Goal: Transaction & Acquisition: Purchase product/service

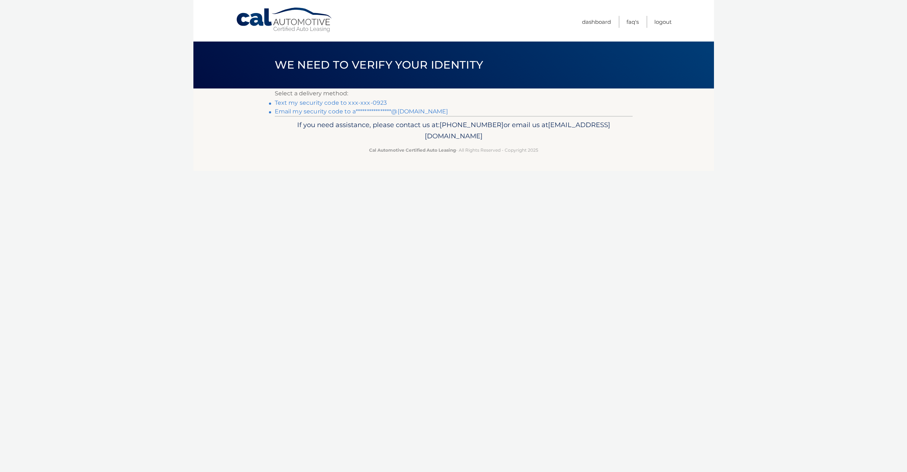
click at [350, 102] on link "Text my security code to xxx-xxx-0923" at bounding box center [331, 102] width 112 height 7
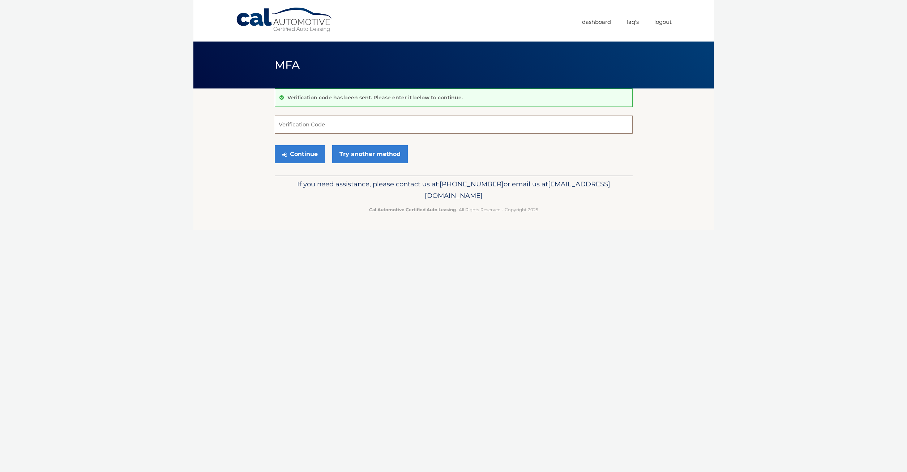
click at [305, 123] on input "Verification Code" at bounding box center [454, 125] width 358 height 18
type input "264319"
click at [305, 155] on button "Continue" at bounding box center [300, 154] width 50 height 18
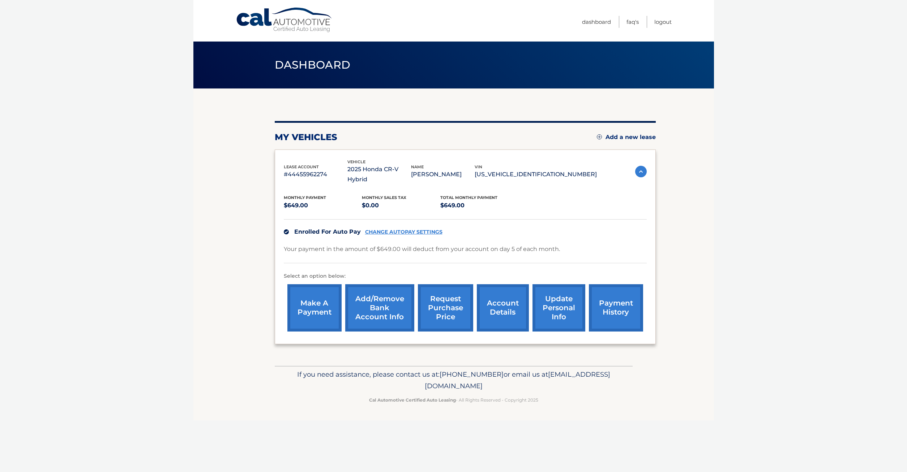
click at [482, 308] on link "account details" at bounding box center [503, 307] width 52 height 47
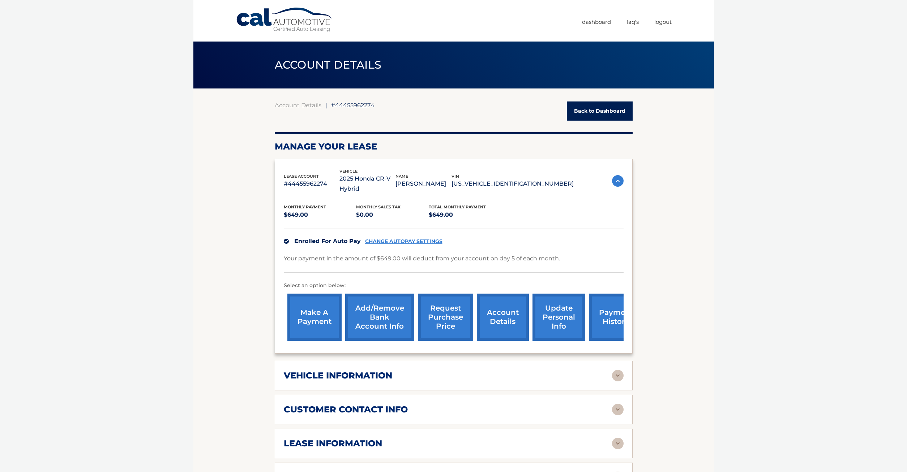
click at [600, 319] on link "payment history" at bounding box center [616, 317] width 54 height 47
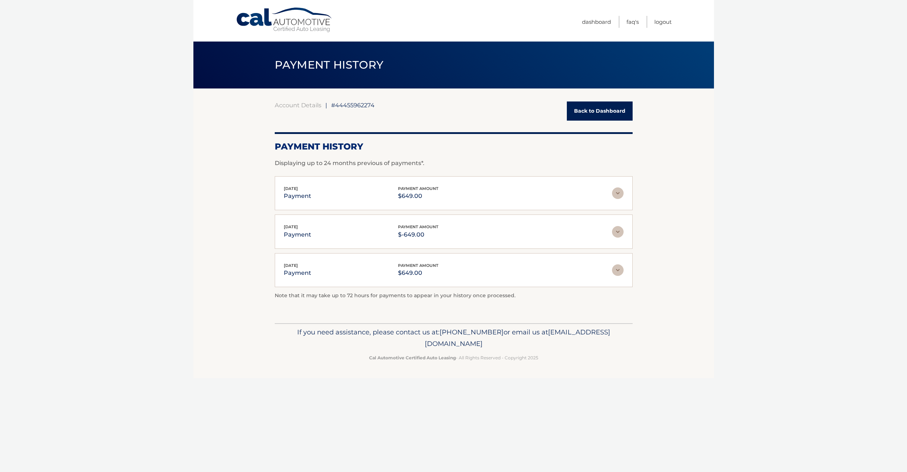
click at [593, 108] on link "Back to Dashboard" at bounding box center [600, 111] width 66 height 19
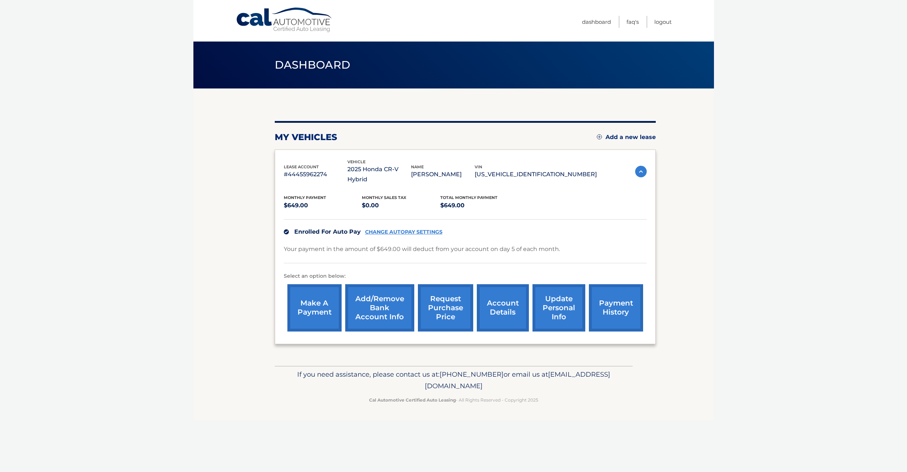
click at [316, 309] on link "make a payment" at bounding box center [314, 307] width 54 height 47
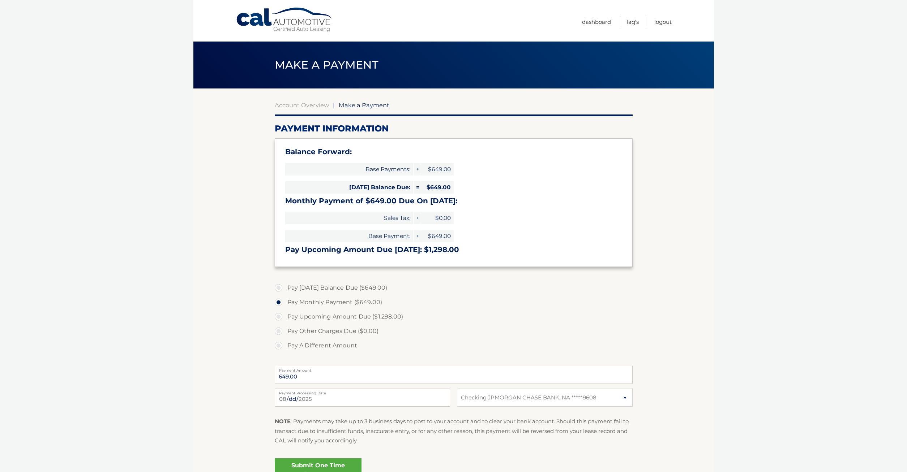
select select "NzlmYWM2OGYtYjM5Zi00ZTUyLThjMDgtZTE4MWJjYmNlNWYz"
click at [457, 389] on select "Select Bank Account Checking JPMORGAN CHASE BANK, NA *****9608" at bounding box center [544, 398] width 175 height 18
click option "Checking JPMORGAN CHASE BANK, NA *****9608" at bounding box center [0, 0] width 0 height 0
click at [457, 389] on select "Select Bank Account Checking JPMORGAN CHASE BANK, NA *****9608" at bounding box center [544, 398] width 175 height 18
click option "Select Bank Account" at bounding box center [0, 0] width 0 height 0
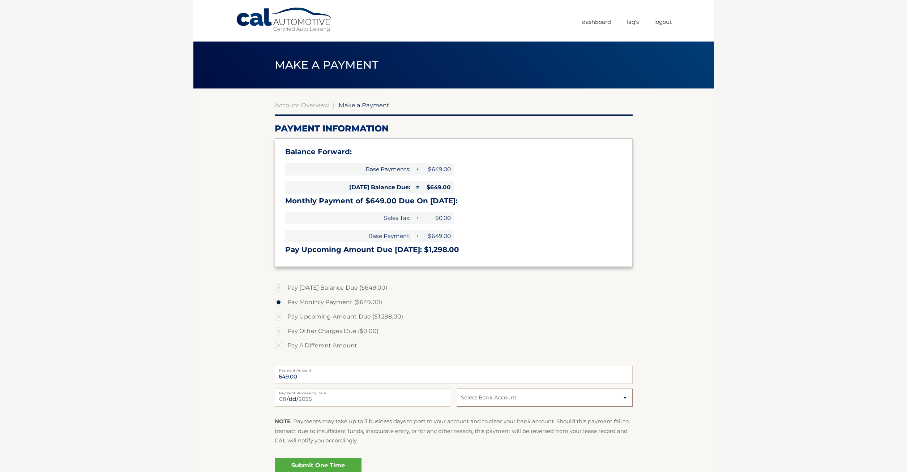
click at [457, 389] on select "Select Bank Account Checking JPMORGAN CHASE BANK, NA *****9608" at bounding box center [544, 398] width 175 height 18
select select "NzlmYWM2OGYtYjM5Zi00ZTUyLThjMDgtZTE4MWJjYmNlNWYz"
click option "Checking JPMORGAN CHASE BANK, NA *****9608" at bounding box center [0, 0] width 0 height 0
click at [304, 105] on link "Account Overview" at bounding box center [302, 105] width 54 height 7
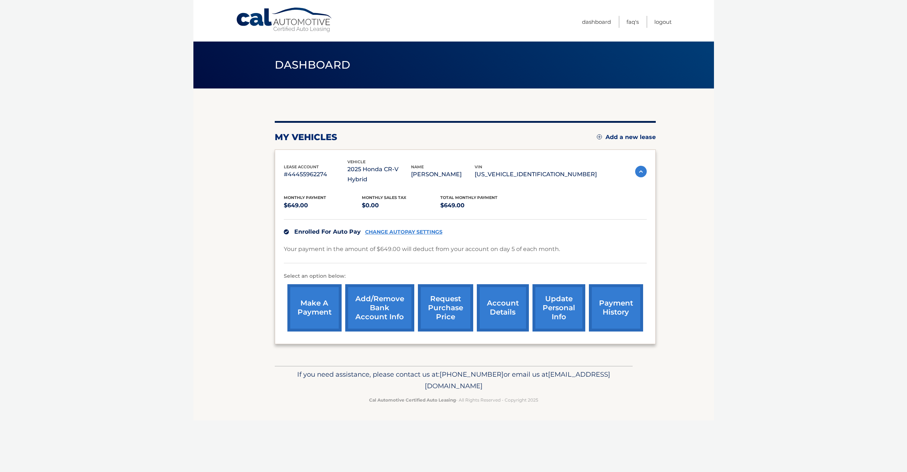
click at [372, 312] on link "Add/Remove bank account info" at bounding box center [379, 307] width 69 height 47
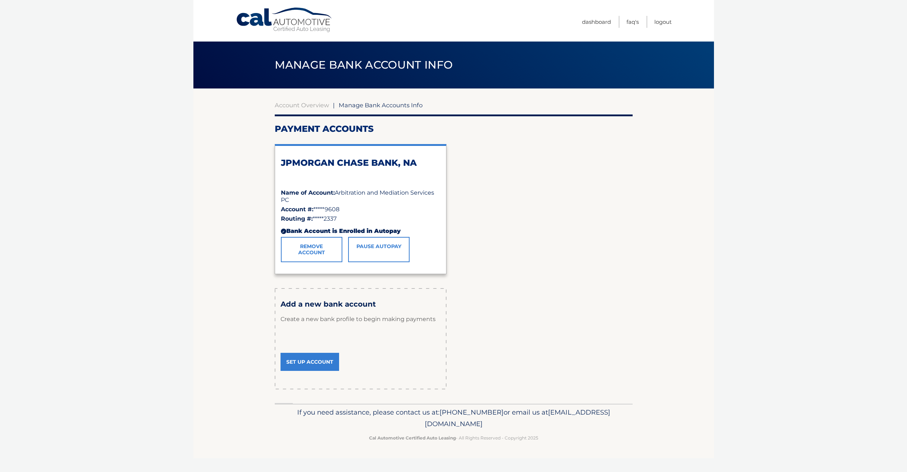
click at [315, 249] on link "Remove Account" at bounding box center [311, 249] width 61 height 25
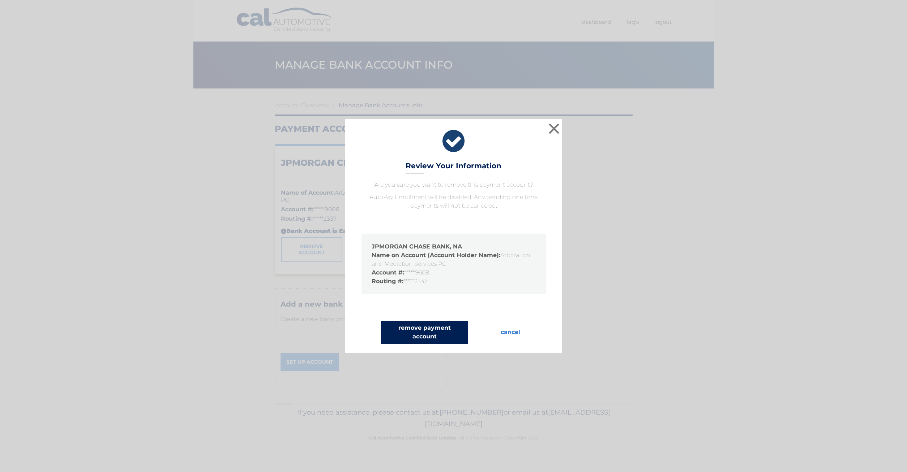
click at [426, 330] on button "remove payment account" at bounding box center [424, 332] width 87 height 23
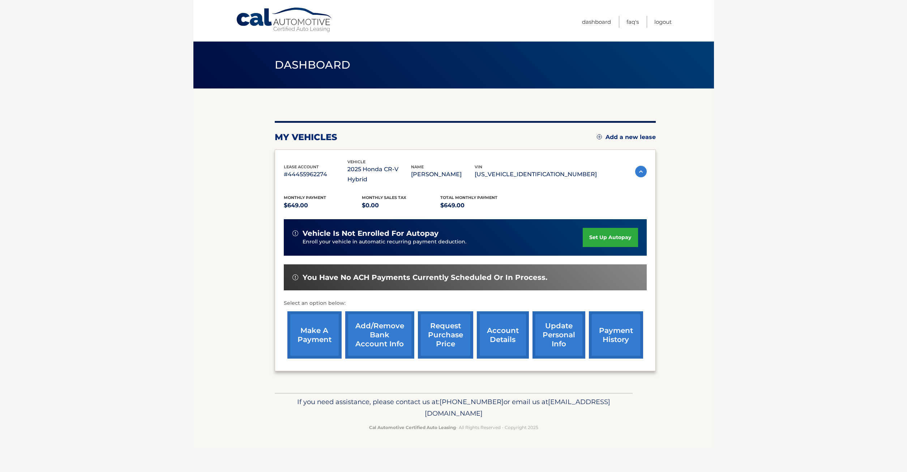
click at [307, 337] on link "make a payment" at bounding box center [314, 335] width 54 height 47
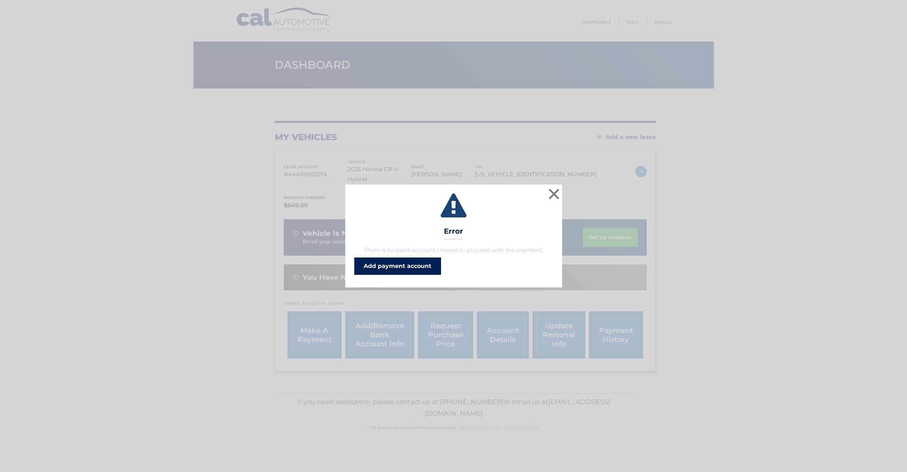
click at [391, 263] on link "Add payment account" at bounding box center [397, 266] width 87 height 17
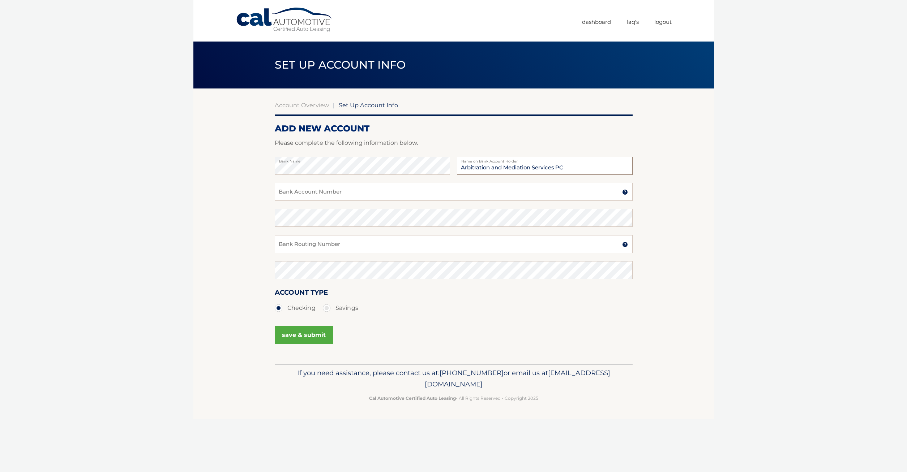
type input "Arbitration and Mediation Services PC"
click at [349, 194] on input "Bank Account Number" at bounding box center [454, 192] width 358 height 18
type input "121329608"
click at [297, 244] on input "Bank Routing Number" at bounding box center [454, 244] width 358 height 18
type input "021202337"
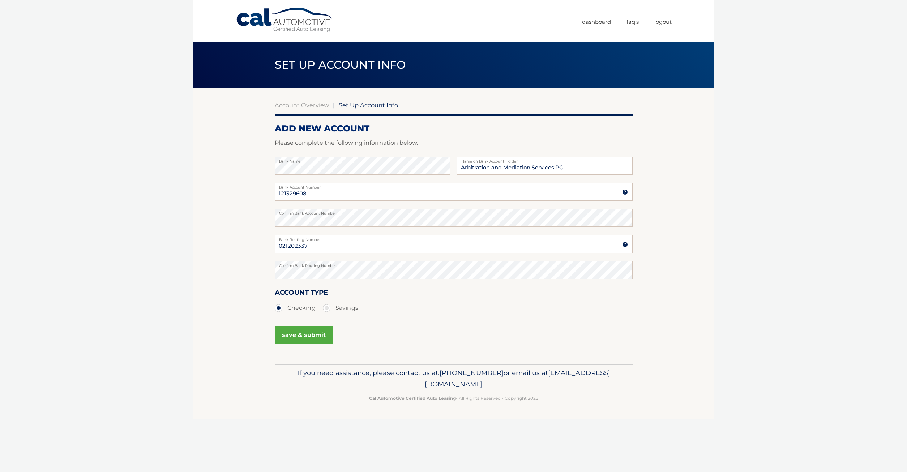
click at [305, 335] on button "save & submit" at bounding box center [304, 335] width 58 height 18
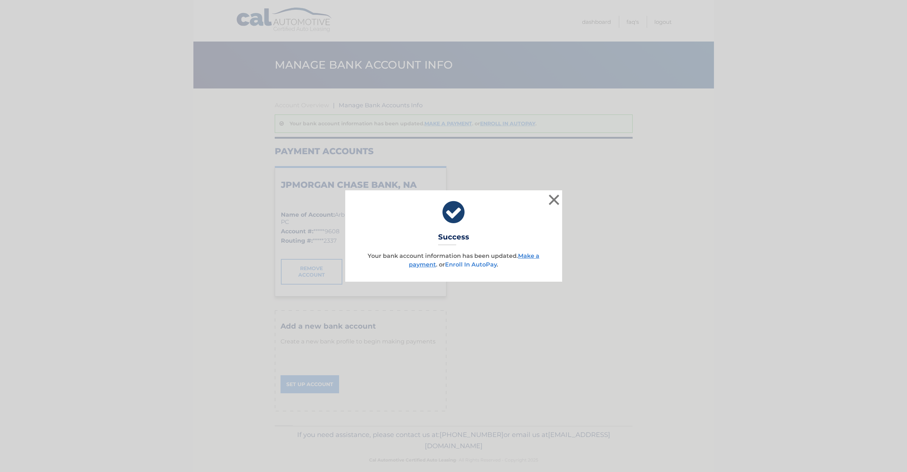
click at [461, 265] on link "Enroll In AutoPay" at bounding box center [471, 264] width 52 height 7
click at [552, 198] on button "×" at bounding box center [554, 200] width 14 height 14
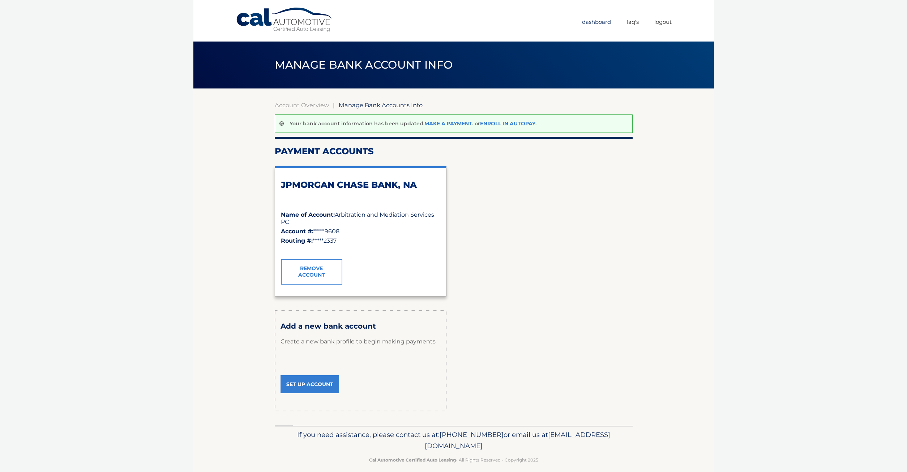
click at [601, 20] on link "Dashboard" at bounding box center [596, 22] width 29 height 12
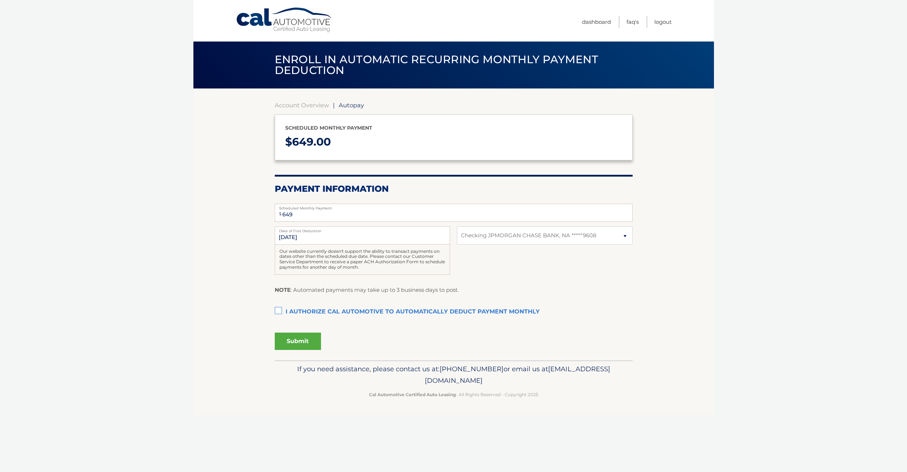
select select "ZDlhY2E2Y2MtZWM4OS00ZDJmLWFmNWEtZjI4MDgwYzU4ZDU4"
click at [305, 240] on input "[DATE]" at bounding box center [362, 236] width 175 height 18
click at [290, 239] on input "[DATE]" at bounding box center [362, 236] width 175 height 18
click at [305, 237] on input "[DATE]" at bounding box center [362, 236] width 175 height 18
click at [279, 312] on label "I authorize cal automotive to automatically deduct payment monthly This checkbo…" at bounding box center [454, 312] width 358 height 14
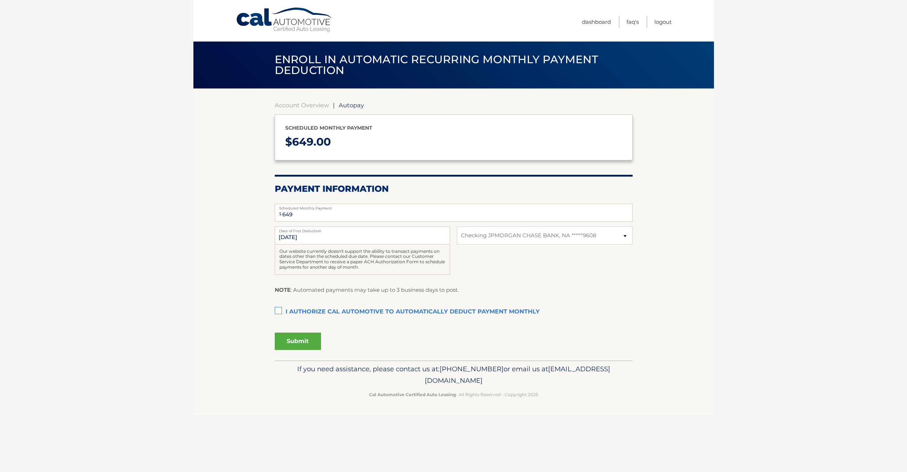
click at [0, 0] on input "I authorize cal automotive to automatically deduct payment monthly This checkbo…" at bounding box center [0, 0] width 0 height 0
click at [298, 341] on button "Submit" at bounding box center [298, 341] width 46 height 17
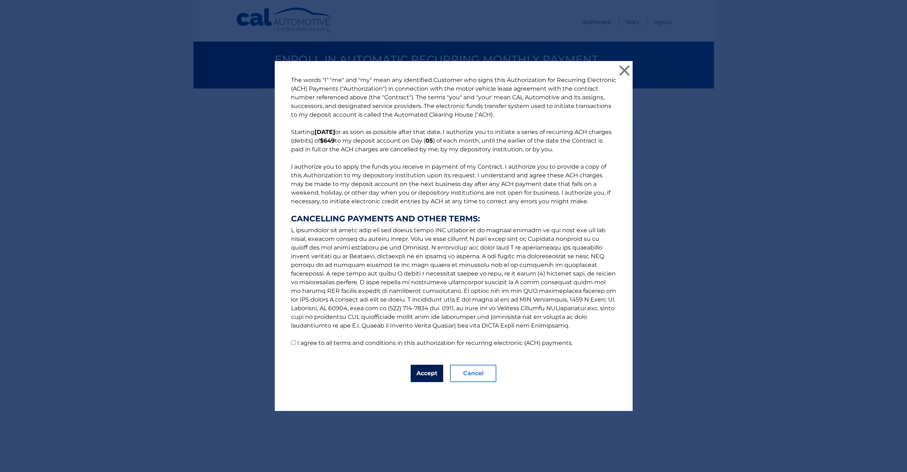
click at [433, 373] on button "Accept" at bounding box center [427, 373] width 33 height 17
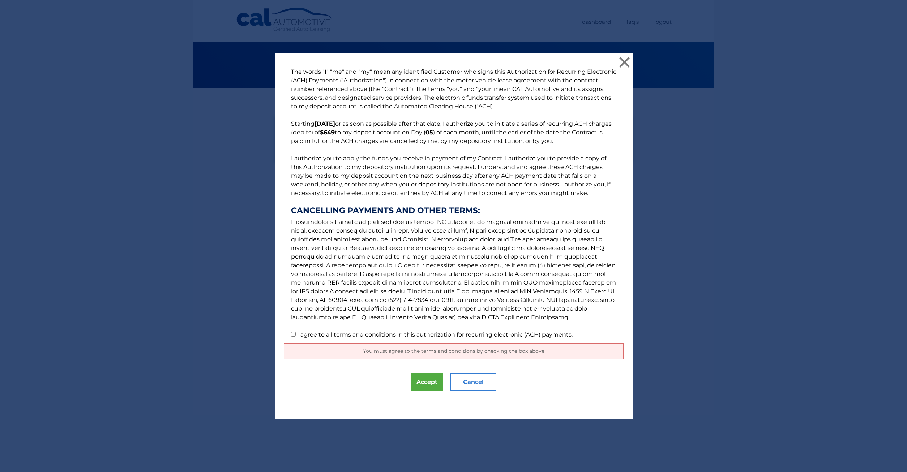
click at [291, 334] on input "I agree to all terms and conditions in this authorization for recurring electro…" at bounding box center [293, 334] width 5 height 5
checkbox input "true"
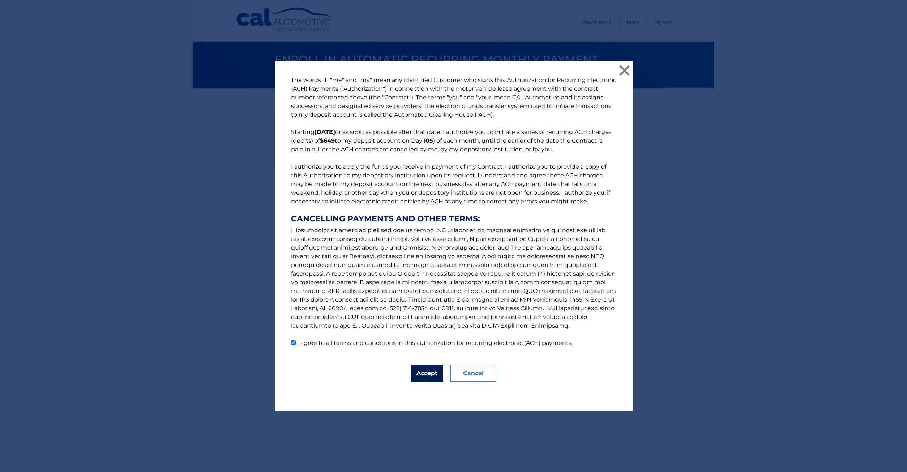
click at [422, 373] on button "Accept" at bounding box center [427, 373] width 33 height 17
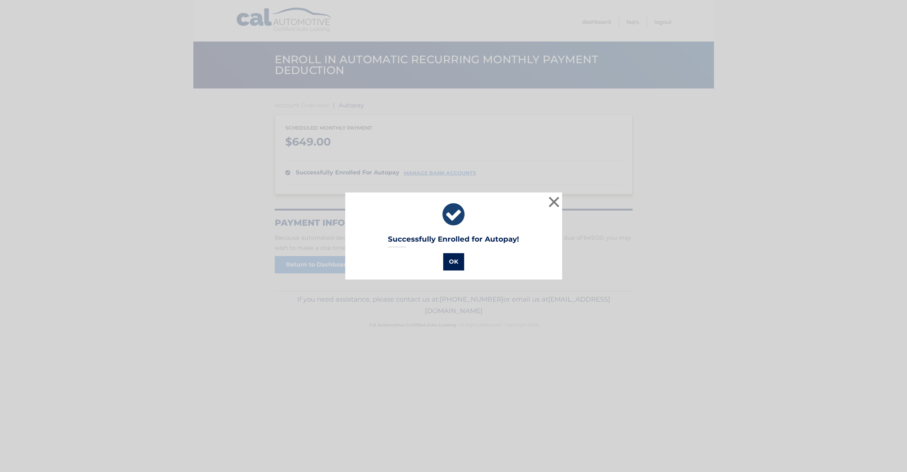
click at [454, 257] on button "OK" at bounding box center [453, 261] width 21 height 17
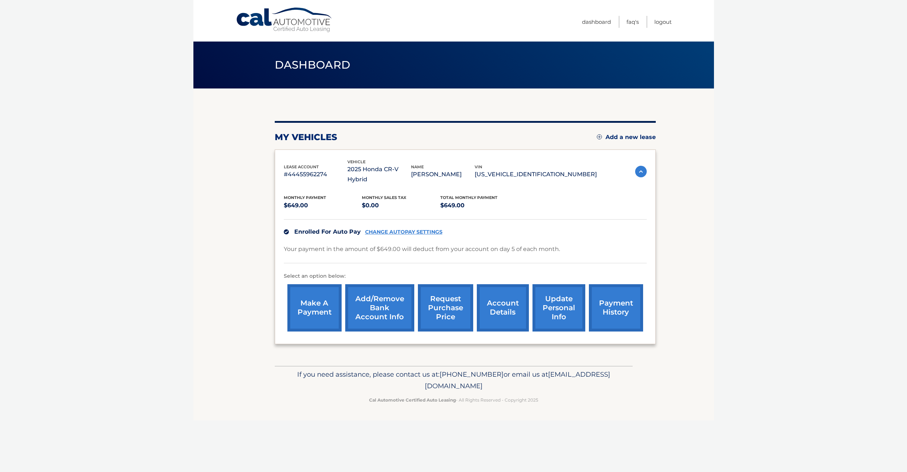
click at [317, 301] on link "make a payment" at bounding box center [314, 307] width 54 height 47
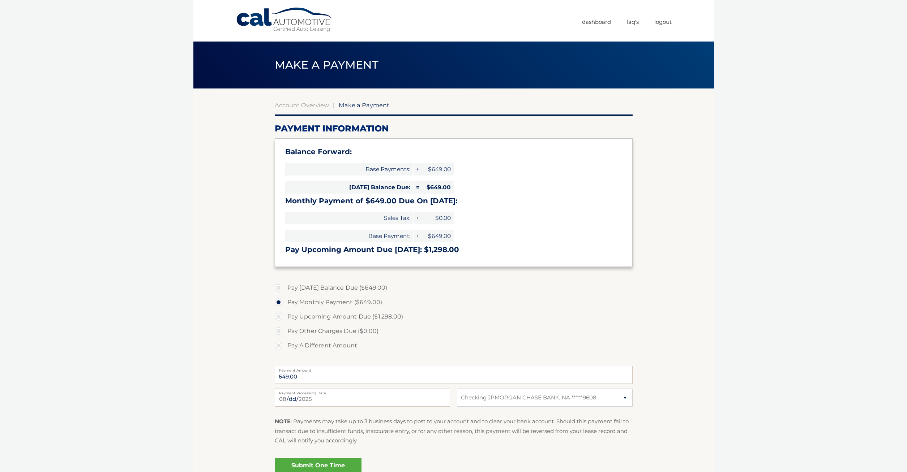
select select "ZDlhY2E2Y2MtZWM4OS00ZDJmLWFmNWEtZjI4MDgwYzU4ZDU4"
click at [282, 288] on label "Pay [DATE] Balance Due ($649.00)" at bounding box center [454, 288] width 358 height 14
click at [282, 288] on input "Pay [DATE] Balance Due ($649.00)" at bounding box center [281, 287] width 7 height 12
radio input "true"
click at [457, 389] on select "Select Bank Account Checking JPMORGAN CHASE BANK, NA *****9608" at bounding box center [544, 398] width 175 height 18
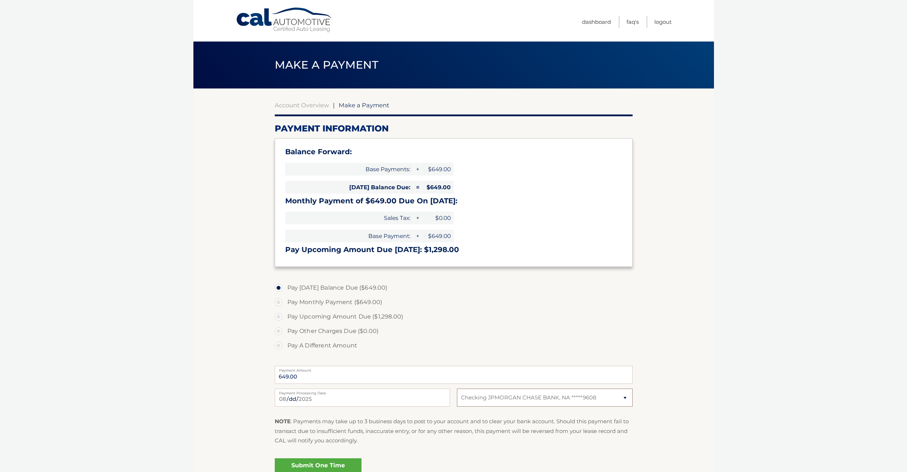
click option "Checking JPMORGAN CHASE BANK, NA *****9608" at bounding box center [0, 0] width 0 height 0
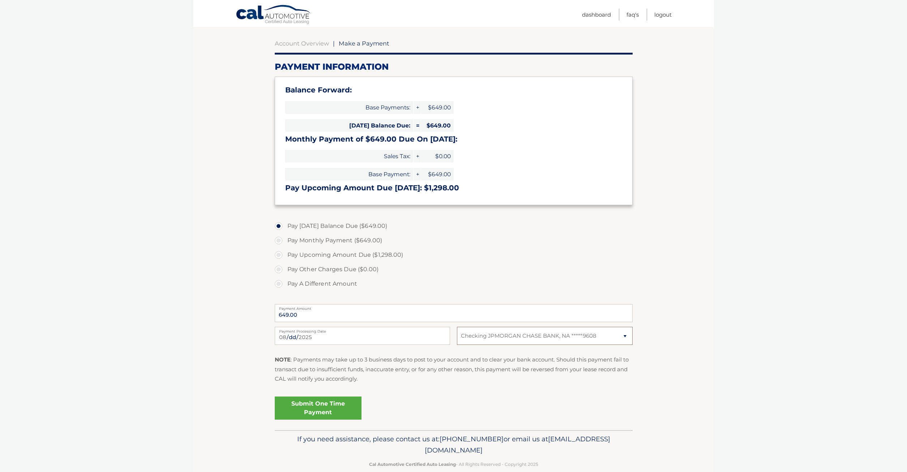
scroll to position [74, 0]
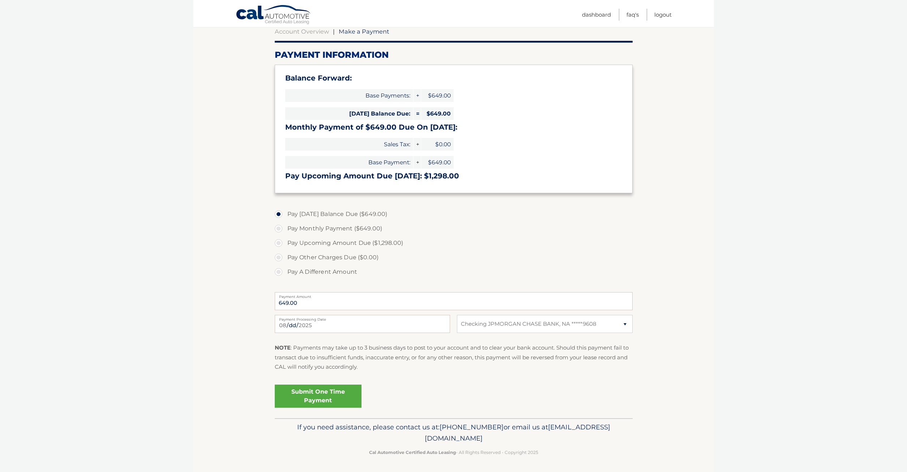
click at [313, 395] on link "Submit One Time Payment" at bounding box center [318, 396] width 87 height 23
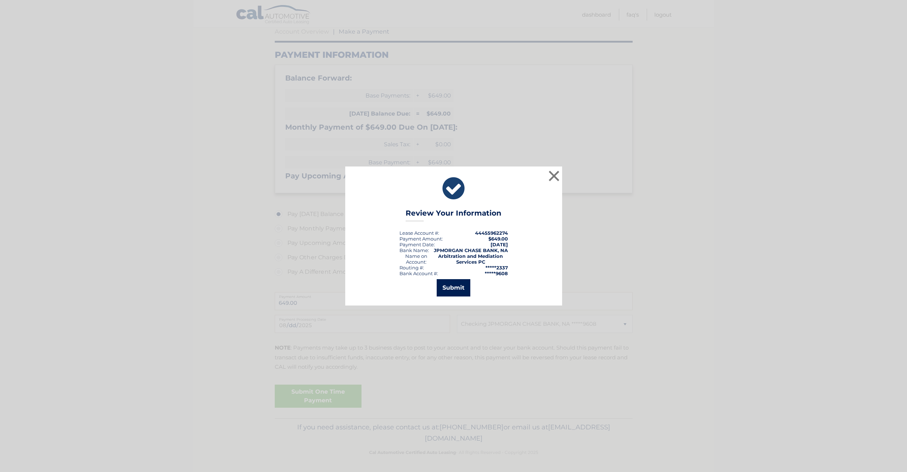
click at [456, 287] on button "Submit" at bounding box center [454, 287] width 34 height 17
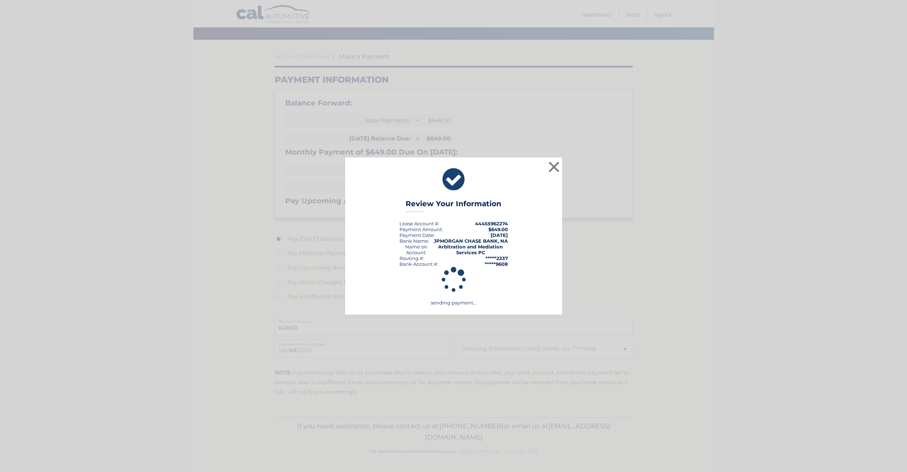
scroll to position [49, 0]
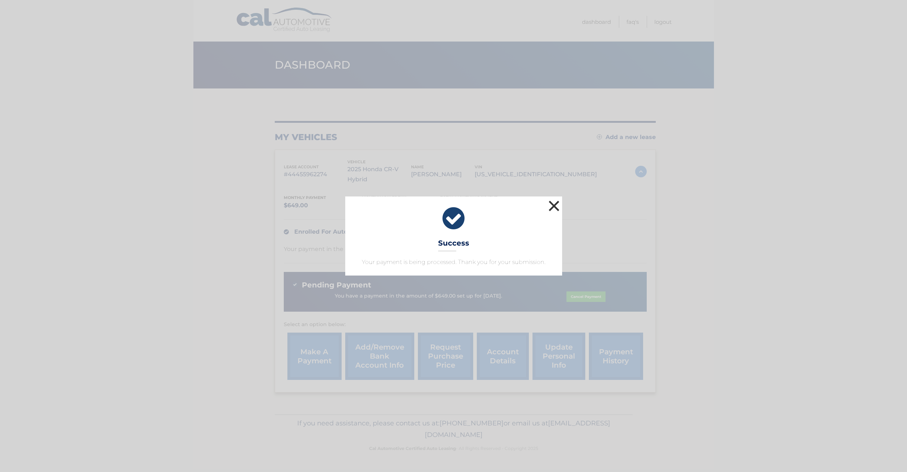
click at [556, 205] on button "×" at bounding box center [554, 206] width 14 height 14
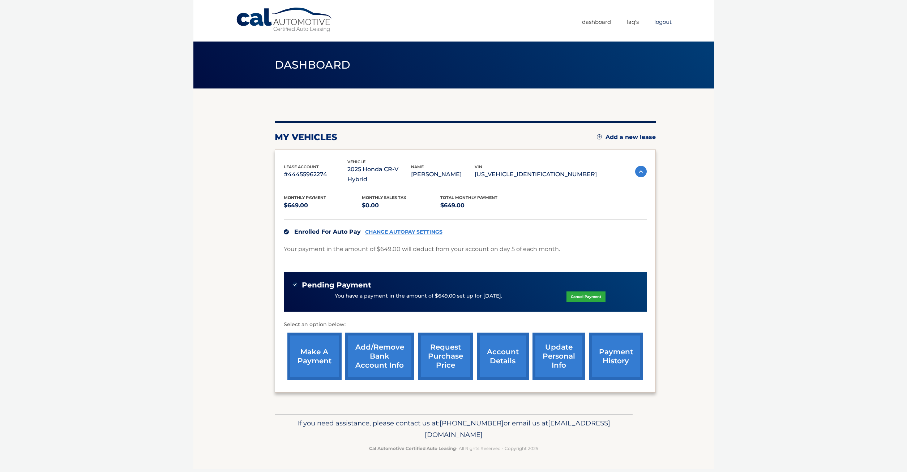
click at [665, 22] on link "Logout" at bounding box center [662, 22] width 17 height 12
